Goal: Information Seeking & Learning: Learn about a topic

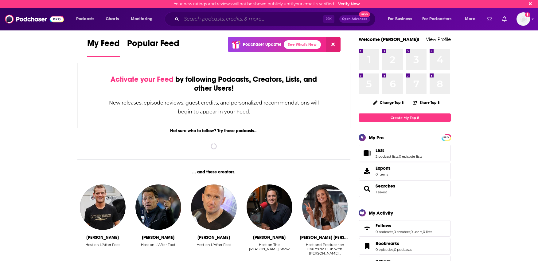
click at [206, 18] on input "Search podcasts, credits, & more..." at bounding box center [253, 19] width 142 height 10
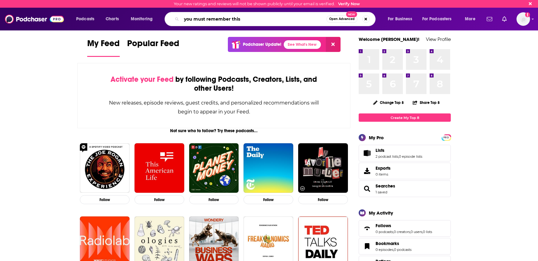
type input "you must remember this"
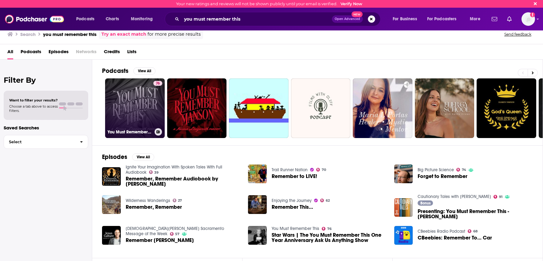
click at [140, 108] on link "76 You Must Remember This" at bounding box center [135, 108] width 60 height 60
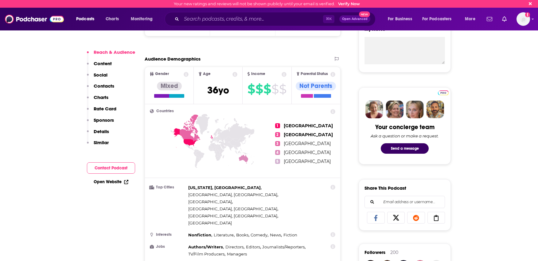
click at [97, 132] on p "Details" at bounding box center [101, 131] width 15 height 6
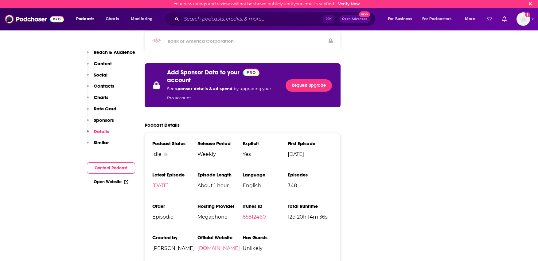
scroll to position [1039, 0]
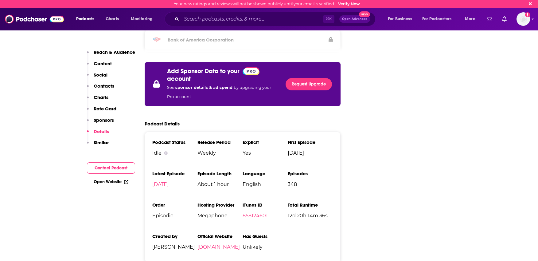
click at [108, 54] on p "Reach & Audience" at bounding box center [114, 52] width 41 height 6
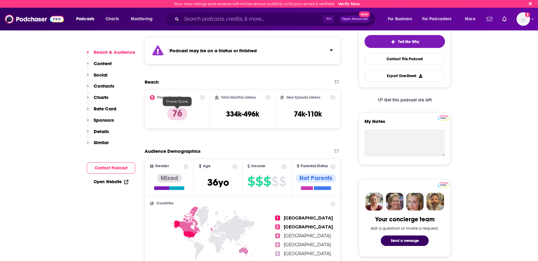
scroll to position [0, 0]
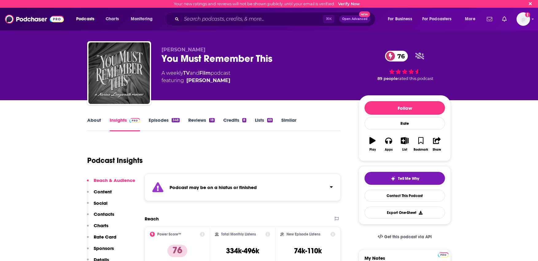
click at [96, 119] on link "About" at bounding box center [94, 124] width 14 height 14
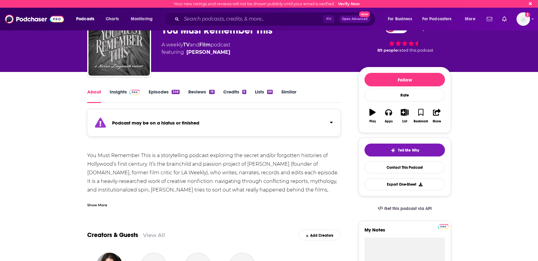
scroll to position [101, 0]
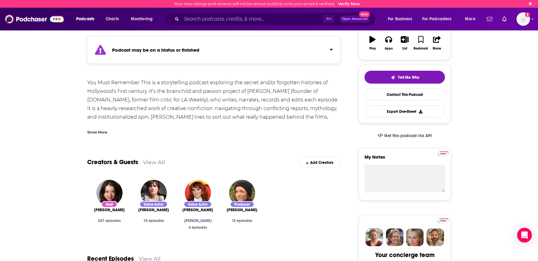
click at [92, 133] on div "Show More" at bounding box center [97, 132] width 20 height 6
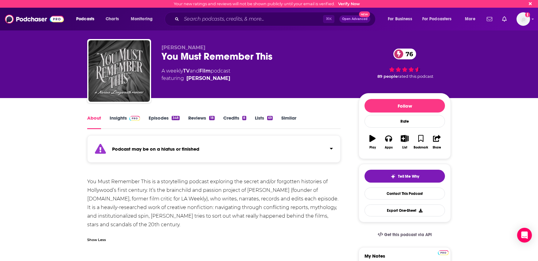
scroll to position [0, 0]
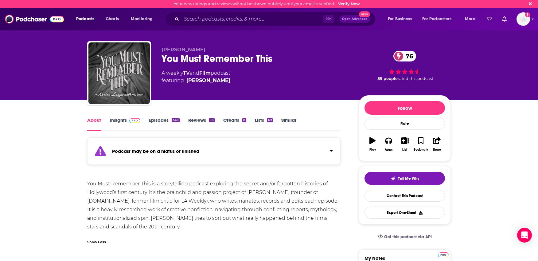
click at [163, 117] on link "Episodes 348" at bounding box center [164, 124] width 31 height 14
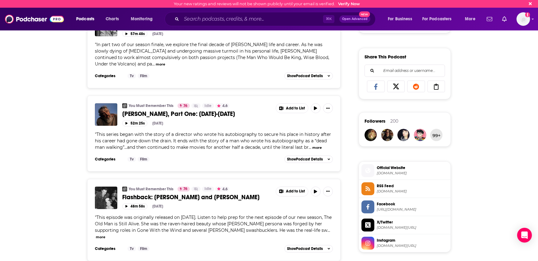
scroll to position [419, 0]
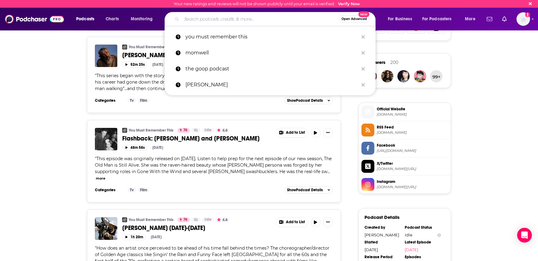
click at [231, 18] on input "Search podcasts, credits, & more..." at bounding box center [260, 19] width 157 height 10
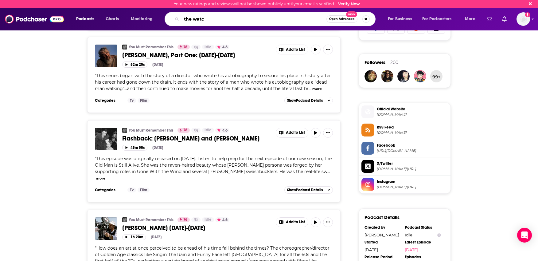
type input "the watch"
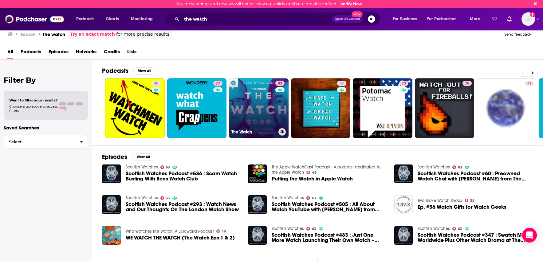
click at [248, 115] on link "83 The Watch" at bounding box center [259, 108] width 60 height 60
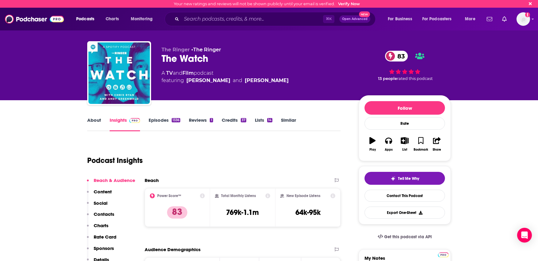
click at [90, 122] on link "About" at bounding box center [94, 124] width 14 height 14
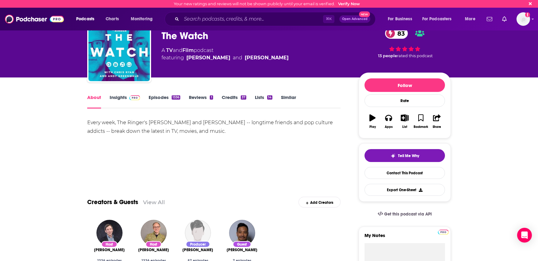
scroll to position [28, 0]
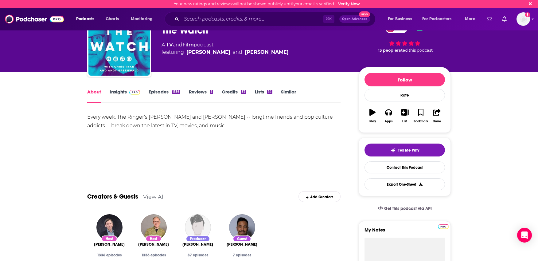
click at [157, 90] on link "Episodes 1336" at bounding box center [165, 96] width 32 height 14
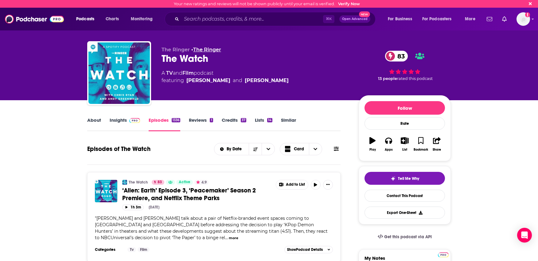
click at [211, 51] on link "The Ringer" at bounding box center [207, 50] width 28 height 6
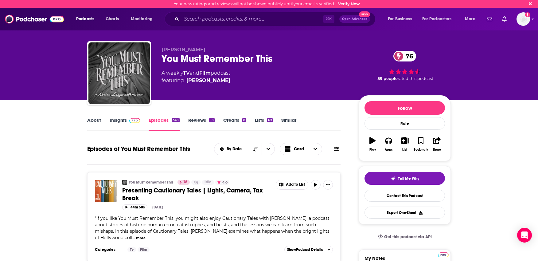
click at [290, 120] on link "Similar" at bounding box center [288, 124] width 15 height 14
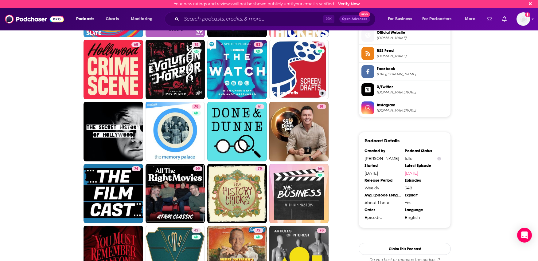
scroll to position [188, 0]
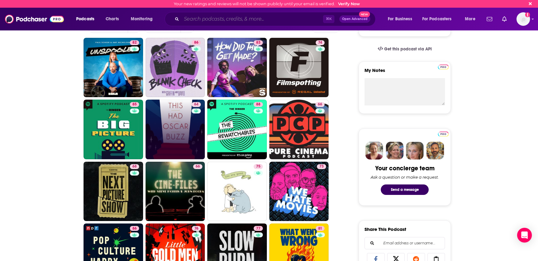
click at [203, 20] on input "Search podcasts, credits, & more..." at bounding box center [253, 19] width 142 height 10
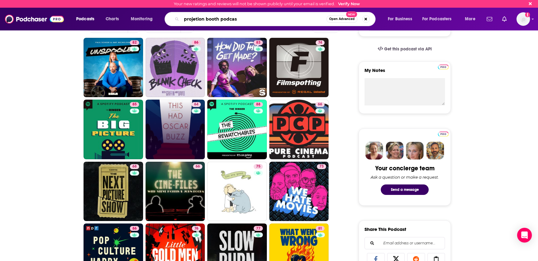
type input "projetion booth podcast"
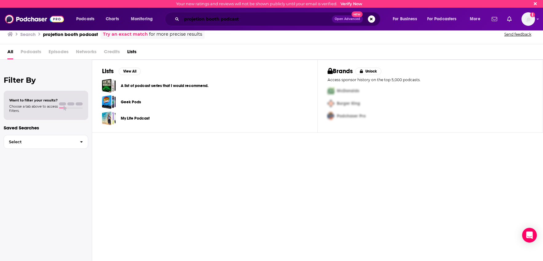
click at [197, 21] on input "projetion booth podcast" at bounding box center [257, 19] width 150 height 10
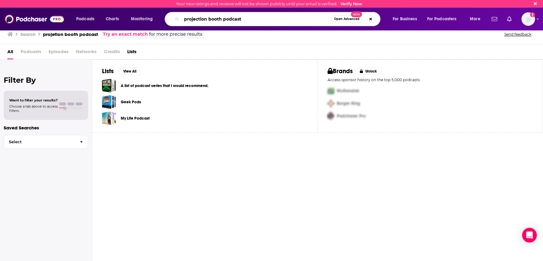
type input "projection booth podcast"
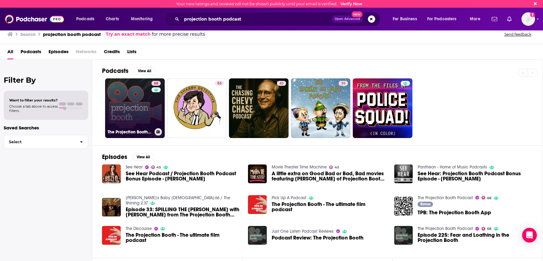
click at [142, 109] on link "68 The Projection Booth Podcast" at bounding box center [135, 108] width 60 height 60
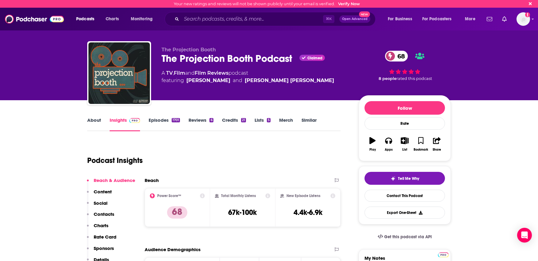
click at [95, 122] on link "About" at bounding box center [94, 124] width 14 height 14
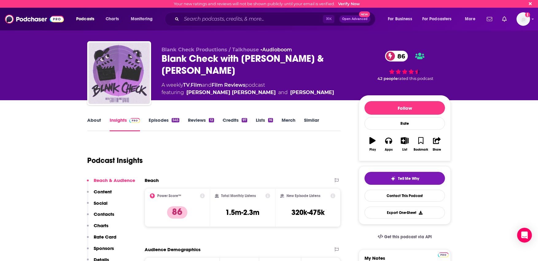
click at [89, 120] on link "About" at bounding box center [94, 124] width 14 height 14
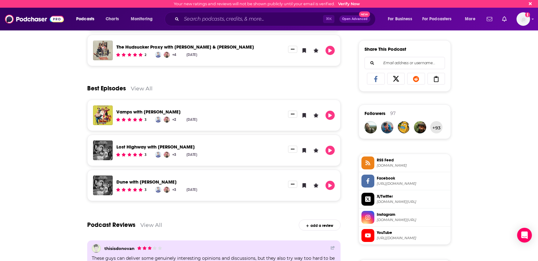
scroll to position [362, 0]
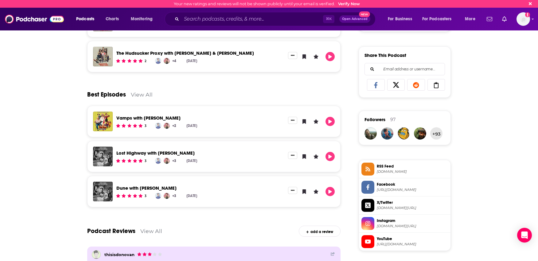
click at [140, 94] on link "View All" at bounding box center [142, 94] width 22 height 6
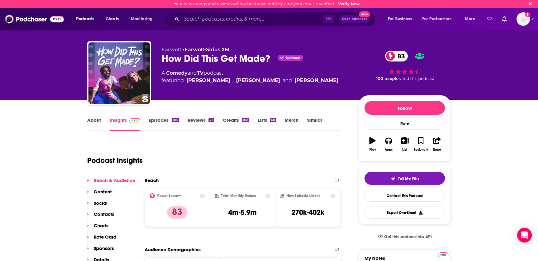
click at [88, 118] on link "About" at bounding box center [94, 124] width 14 height 14
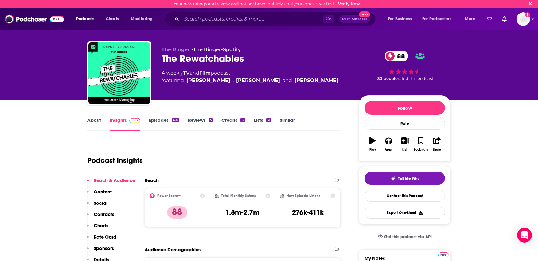
click at [89, 119] on link "About" at bounding box center [94, 124] width 14 height 14
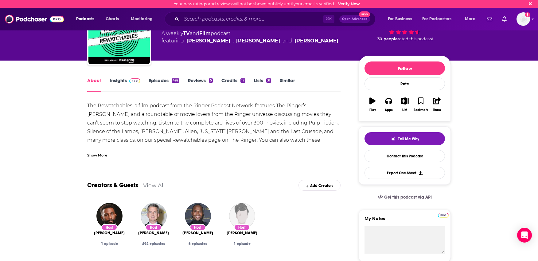
scroll to position [41, 0]
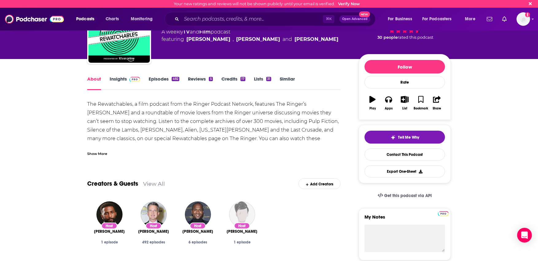
click at [94, 154] on div "Show More" at bounding box center [97, 153] width 20 height 6
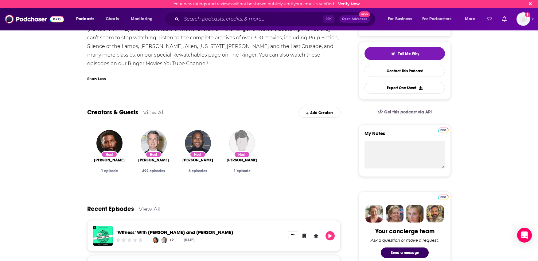
scroll to position [0, 0]
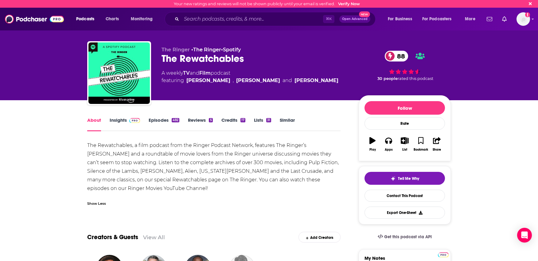
click at [118, 120] on link "Insights" at bounding box center [125, 124] width 30 height 14
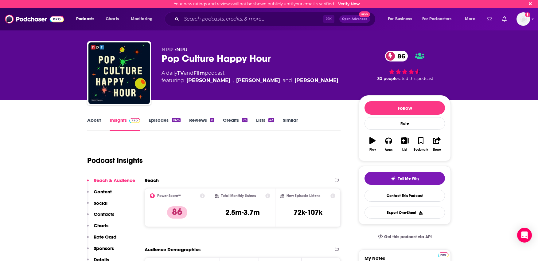
click at [93, 118] on link "About" at bounding box center [94, 124] width 14 height 14
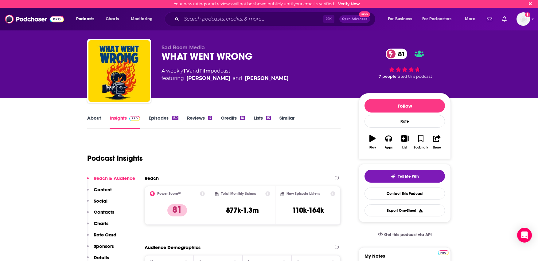
scroll to position [21, 0]
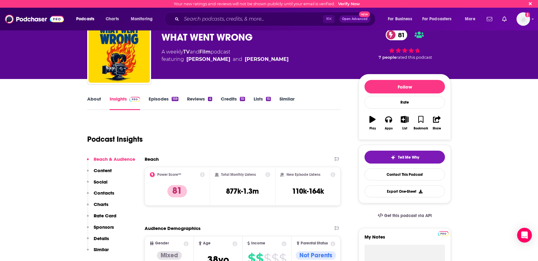
click at [92, 98] on link "About" at bounding box center [94, 103] width 14 height 14
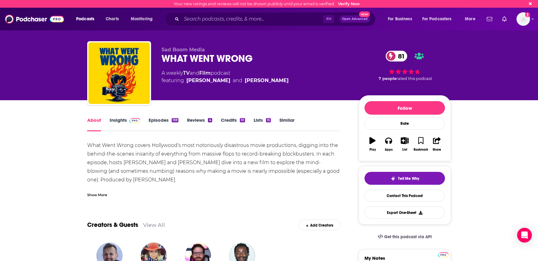
click at [117, 119] on link "Insights" at bounding box center [125, 124] width 30 height 14
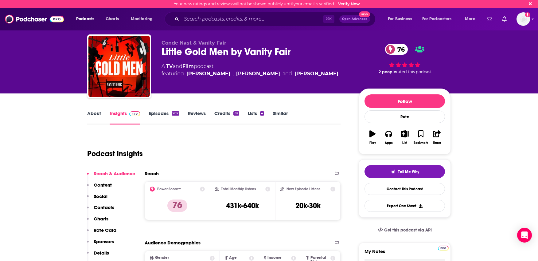
scroll to position [7, 0]
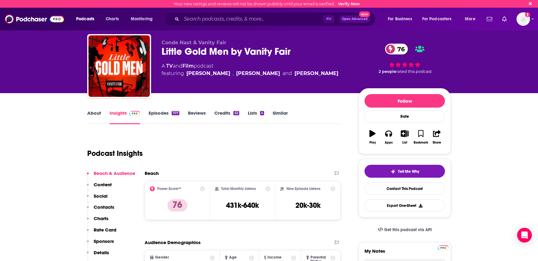
click at [90, 115] on link "About" at bounding box center [94, 117] width 14 height 14
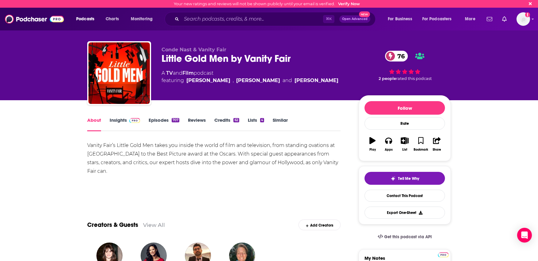
click at [163, 119] on link "Episodes 707" at bounding box center [164, 124] width 31 height 14
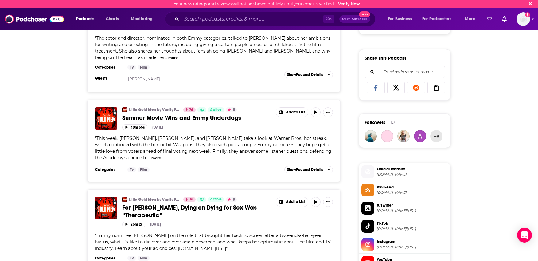
scroll to position [490, 0]
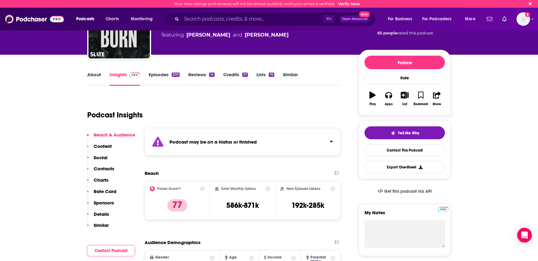
scroll to position [76, 0]
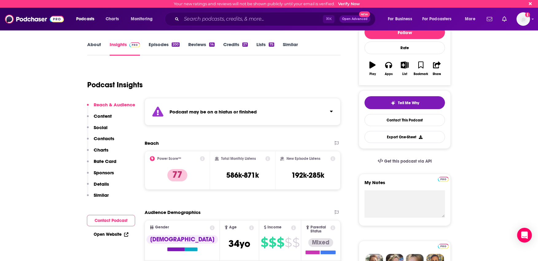
click at [96, 42] on link "About" at bounding box center [94, 48] width 14 height 14
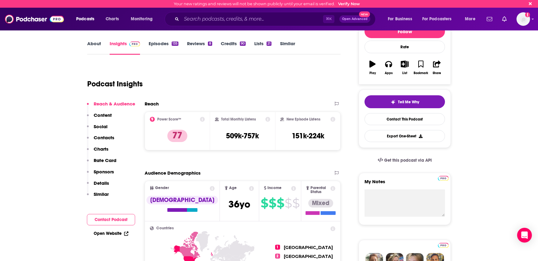
scroll to position [40, 0]
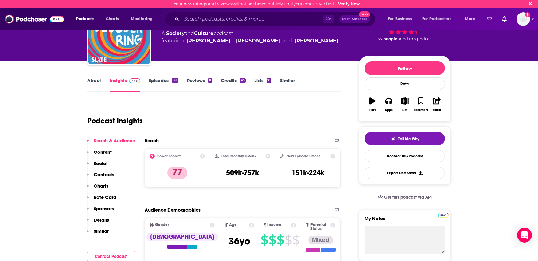
click at [93, 81] on link "About" at bounding box center [94, 84] width 14 height 14
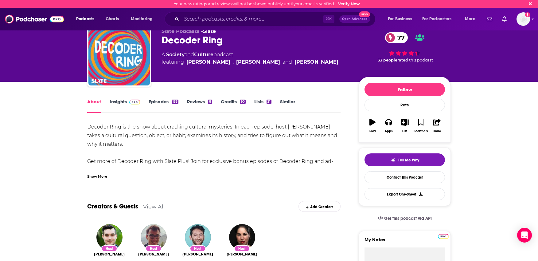
scroll to position [19, 0]
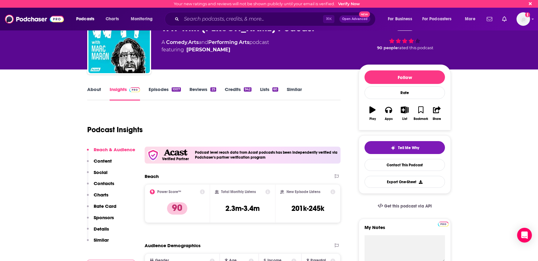
scroll to position [59, 0]
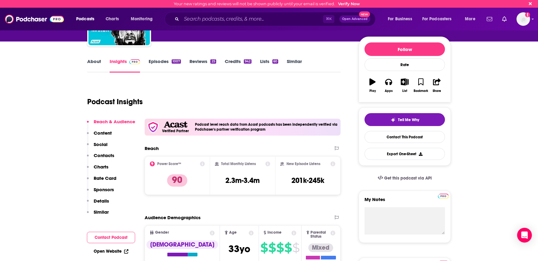
click at [92, 61] on link "About" at bounding box center [94, 65] width 14 height 14
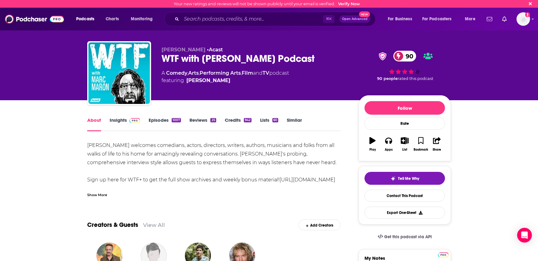
click at [96, 197] on div "Show More" at bounding box center [97, 194] width 20 height 6
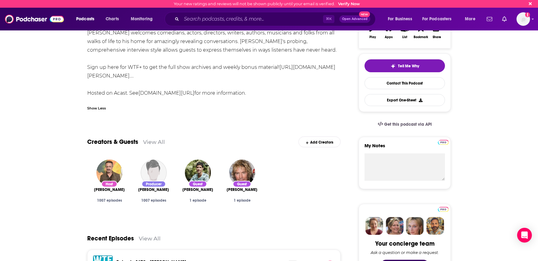
scroll to position [287, 0]
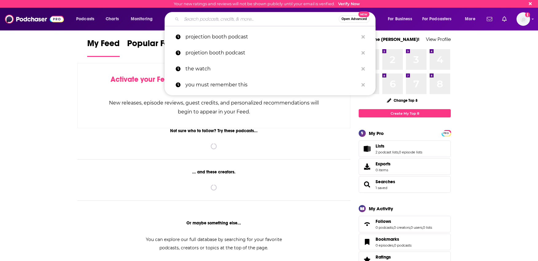
click at [210, 21] on input "Search podcasts, credits, & more..." at bounding box center [260, 19] width 157 height 10
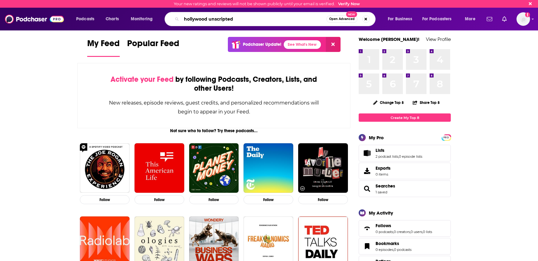
type input "hollywood unscripted"
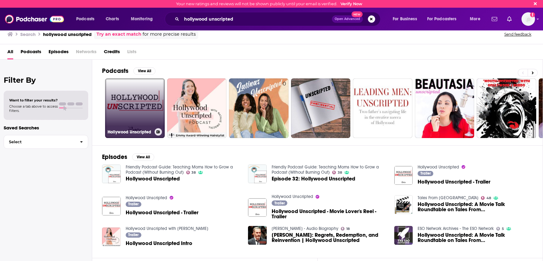
click at [143, 106] on link "Hollywood Unscripted" at bounding box center [135, 108] width 60 height 60
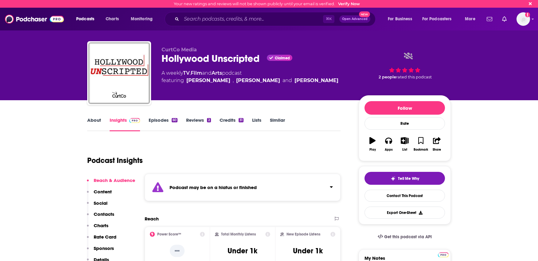
click at [159, 122] on link "Episodes 60" at bounding box center [163, 124] width 29 height 14
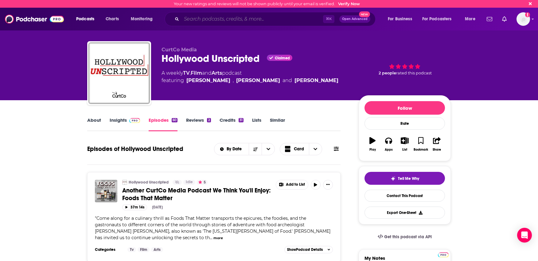
click at [258, 19] on input "Search podcasts, credits, & more..." at bounding box center [253, 19] width 142 height 10
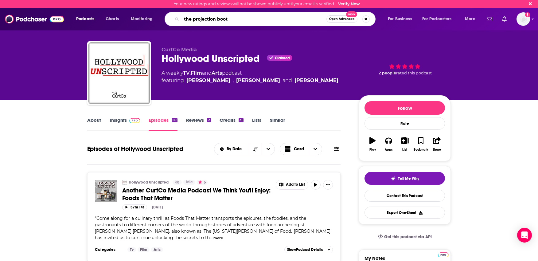
type input "the projection booth"
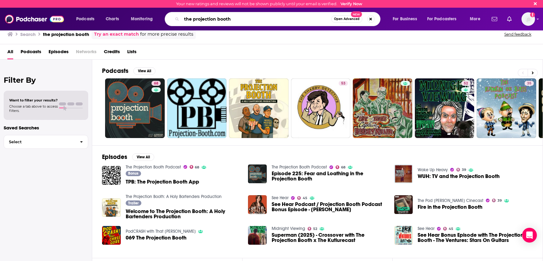
drag, startPoint x: 247, startPoint y: 15, endPoint x: 165, endPoint y: 17, distance: 82.1
click at [165, 17] on div "the projection booth Open Advanced New" at bounding box center [273, 19] width 216 height 14
drag, startPoint x: 247, startPoint y: 18, endPoint x: 158, endPoint y: 19, distance: 89.7
click at [158, 19] on div "Podcasts Charts Monitoring the projection booth Open Advanced New For Business …" at bounding box center [279, 19] width 414 height 14
type input "little gold men"
